Goal: Task Accomplishment & Management: Manage account settings

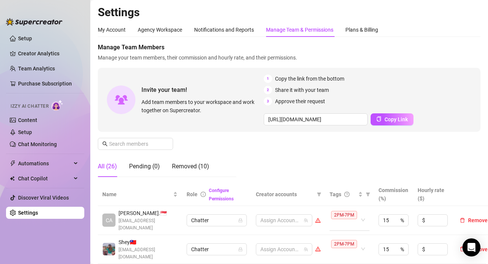
click at [368, 210] on div "2PM-7PM" at bounding box center [350, 220] width 40 height 21
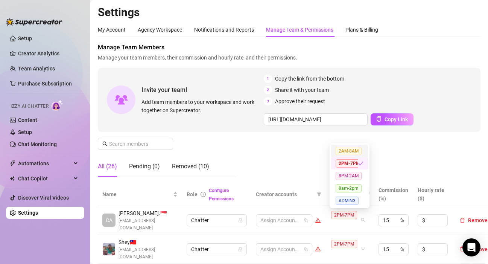
click at [403, 145] on div "Manage Team Members Manage your team members, their commission and hourly rate,…" at bounding box center [289, 113] width 383 height 140
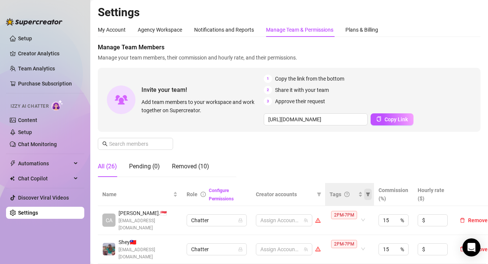
click at [369, 195] on icon "filter" at bounding box center [368, 194] width 5 height 5
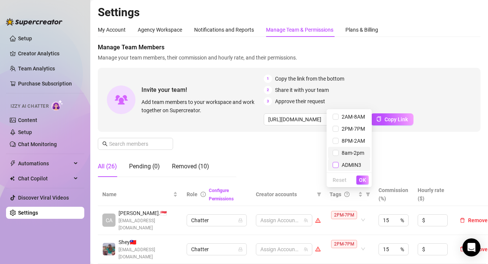
drag, startPoint x: 337, startPoint y: 155, endPoint x: 338, endPoint y: 168, distance: 13.3
click at [337, 156] on label at bounding box center [336, 153] width 6 height 8
click at [337, 156] on input "checkbox" at bounding box center [336, 153] width 6 height 6
checkbox input "true"
click at [364, 180] on span "OK" at bounding box center [362, 180] width 7 height 6
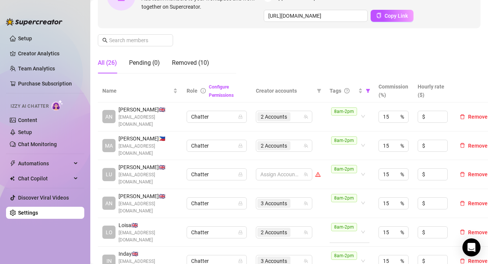
scroll to position [151, 0]
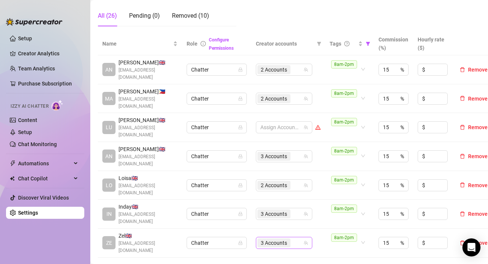
click at [293, 238] on input "search" at bounding box center [293, 242] width 2 height 9
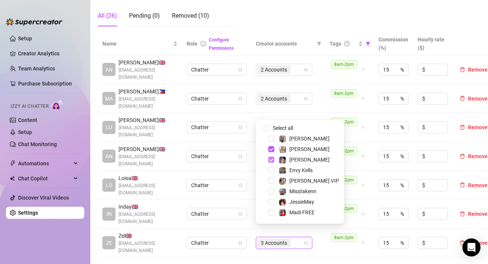
click at [271, 157] on span "Select tree node" at bounding box center [271, 160] width 6 height 6
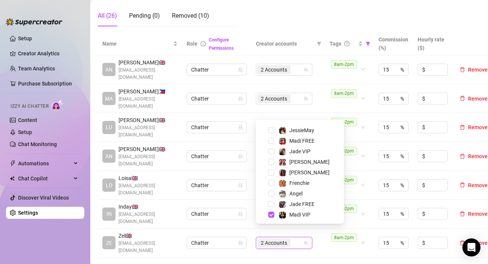
scroll to position [72, 0]
click at [274, 184] on div "Frenchie" at bounding box center [300, 182] width 84 height 9
click at [273, 184] on span "Select tree node" at bounding box center [271, 182] width 6 height 6
click at [337, 239] on div "8am-2pm" at bounding box center [345, 242] width 29 height 19
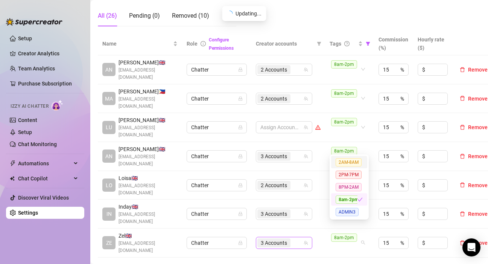
click at [293, 238] on input "search" at bounding box center [293, 242] width 2 height 9
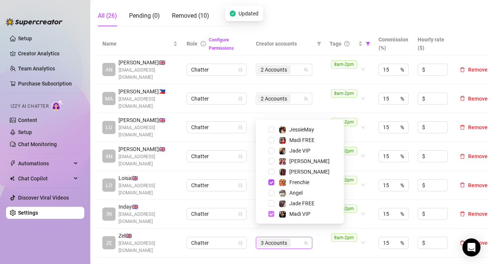
click at [272, 215] on span "Select tree node" at bounding box center [271, 214] width 6 height 6
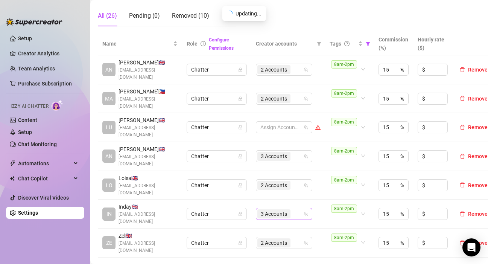
click at [293, 209] on input "search" at bounding box center [293, 213] width 2 height 9
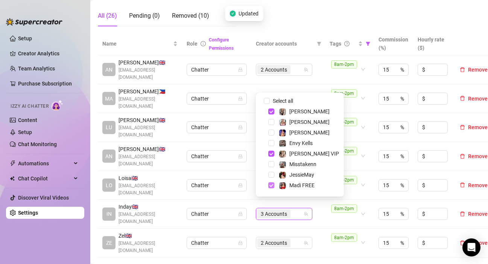
click at [273, 186] on span "Select tree node" at bounding box center [271, 185] width 6 height 6
click at [270, 131] on span "Select tree node" at bounding box center [271, 133] width 6 height 6
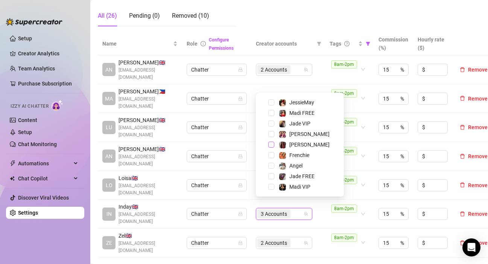
click at [271, 146] on span "Select tree node" at bounding box center [271, 145] width 6 height 6
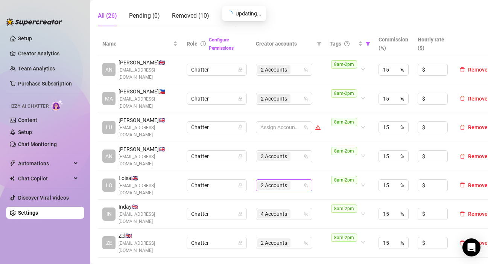
click at [277, 181] on span "2 Accounts" at bounding box center [274, 185] width 26 height 8
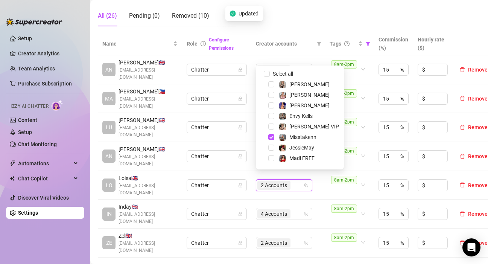
scroll to position [38, 0]
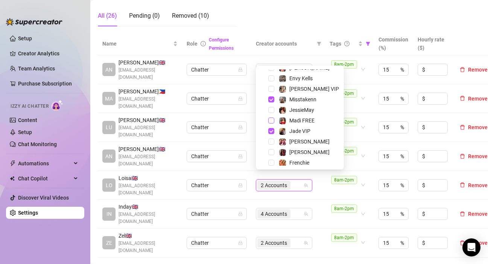
click at [271, 122] on span "Select tree node" at bounding box center [271, 120] width 6 height 6
click at [273, 97] on span "Select tree node" at bounding box center [271, 99] width 6 height 6
click at [272, 131] on span "Select tree node" at bounding box center [271, 131] width 6 height 6
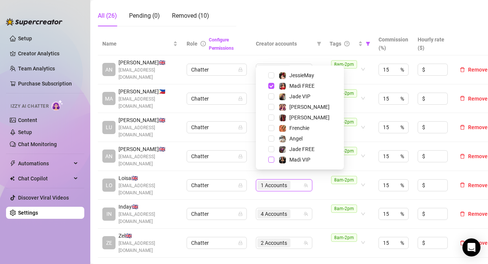
click at [272, 160] on span "Select tree node" at bounding box center [271, 160] width 6 height 6
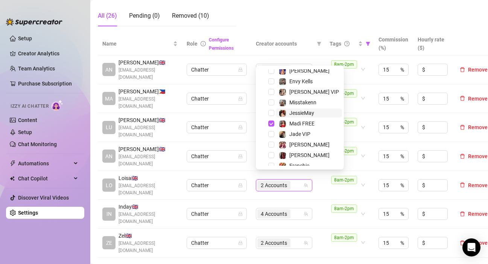
drag, startPoint x: 272, startPoint y: 100, endPoint x: 277, endPoint y: 116, distance: 16.7
click at [272, 101] on span "Select tree node" at bounding box center [271, 102] width 6 height 6
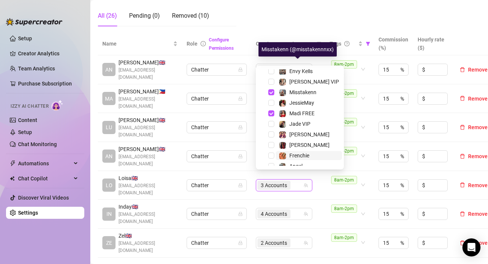
scroll to position [72, 0]
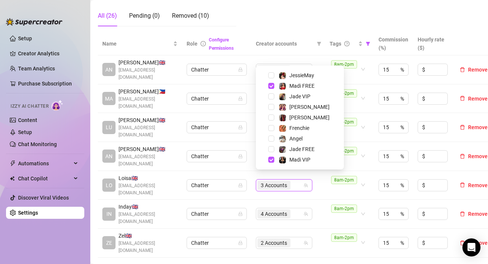
click at [335, 243] on td "8am-2pm" at bounding box center [349, 243] width 49 height 29
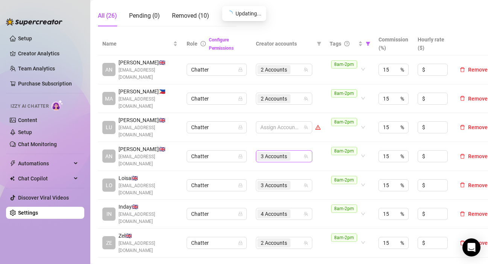
click at [285, 152] on span "3 Accounts" at bounding box center [274, 156] width 26 height 8
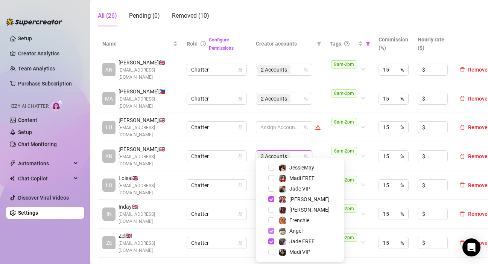
click at [270, 231] on span "Select tree node" at bounding box center [271, 231] width 6 height 6
click at [271, 200] on span "Select tree node" at bounding box center [271, 199] width 6 height 6
click at [273, 187] on span "Select tree node" at bounding box center [271, 189] width 6 height 6
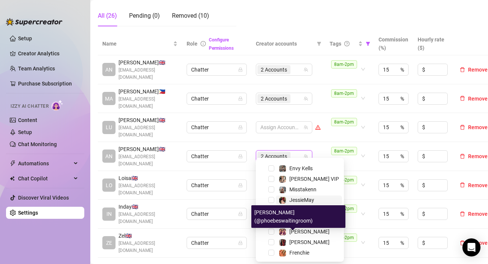
scroll to position [35, 0]
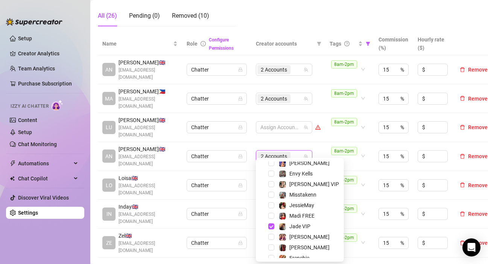
click at [270, 175] on span "Select tree node" at bounding box center [271, 174] width 6 height 6
click at [325, 142] on td "3 Accounts" at bounding box center [288, 156] width 74 height 29
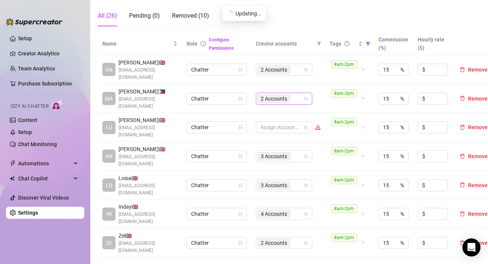
click at [279, 94] on span "2 Accounts" at bounding box center [274, 98] width 26 height 8
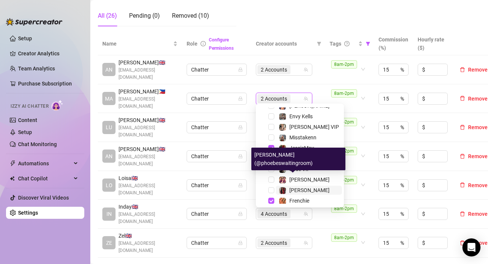
scroll to position [72, 0]
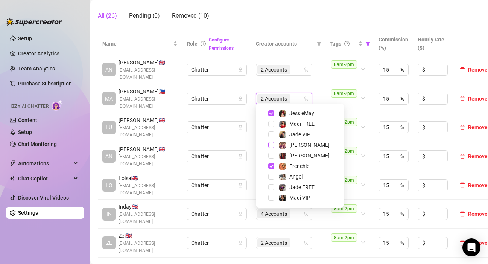
click at [273, 145] on span "Select tree node" at bounding box center [271, 145] width 6 height 6
click at [271, 165] on span "Select tree node" at bounding box center [271, 166] width 6 height 6
click at [271, 178] on span "Select tree node" at bounding box center [271, 177] width 6 height 6
click at [332, 244] on td "8am-2pm" at bounding box center [349, 243] width 49 height 29
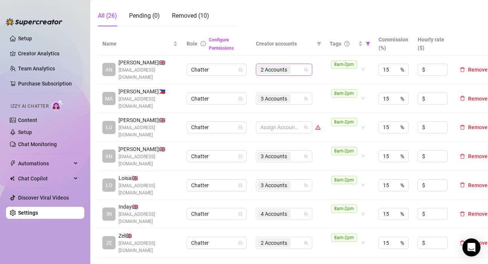
click at [291, 69] on span "2 Accounts" at bounding box center [274, 69] width 33 height 9
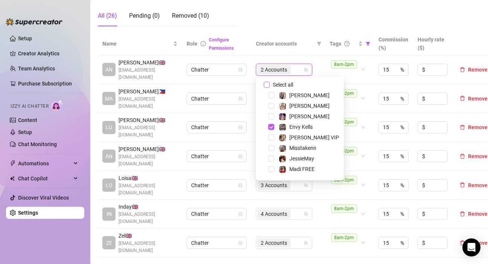
click at [267, 84] on input "Select all" at bounding box center [267, 85] width 6 height 6
checkbox input "false"
click at [321, 241] on td "2 Accounts" at bounding box center [288, 243] width 74 height 29
